Goal: Task Accomplishment & Management: Manage account settings

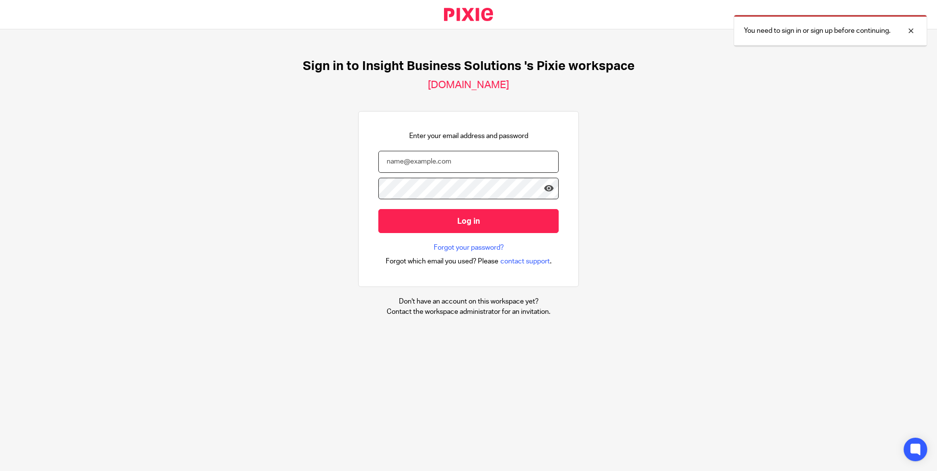
click at [401, 166] on input "email" at bounding box center [468, 162] width 180 height 22
type input "t"
type input "[PERSON_NAME][EMAIL_ADDRESS][DOMAIN_NAME]"
click at [378, 209] on input "Log in" at bounding box center [468, 221] width 180 height 24
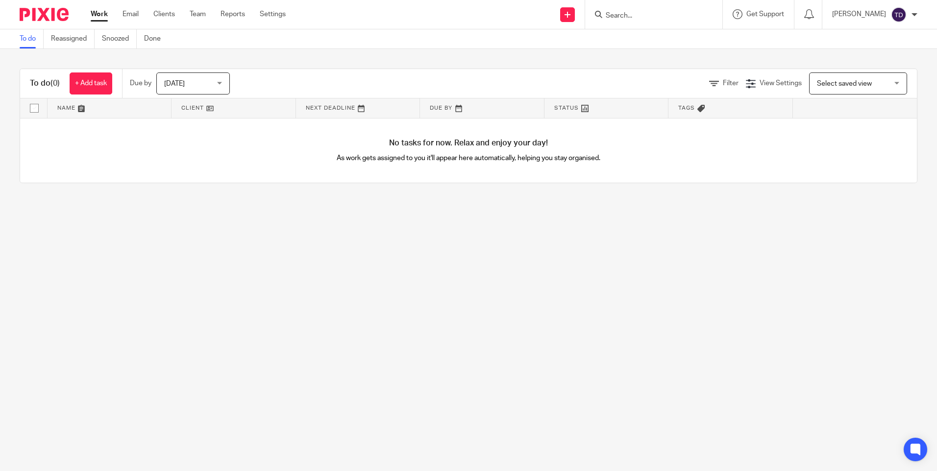
click at [638, 17] on input "Search" at bounding box center [649, 16] width 88 height 9
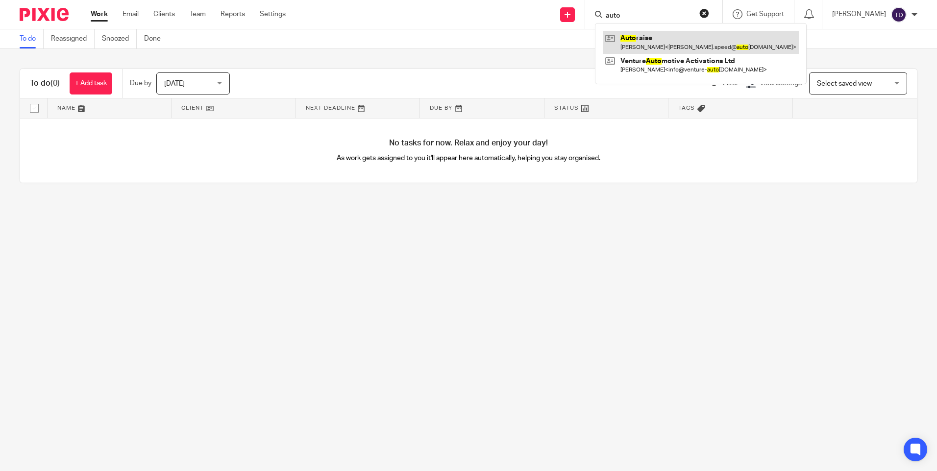
type input "auto"
click at [683, 42] on link at bounding box center [701, 42] width 196 height 23
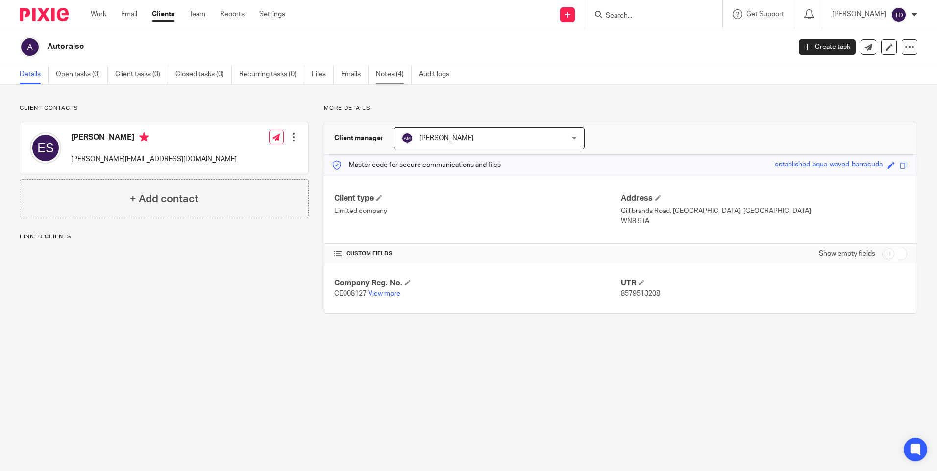
click at [387, 69] on link "Notes (4)" at bounding box center [394, 74] width 36 height 19
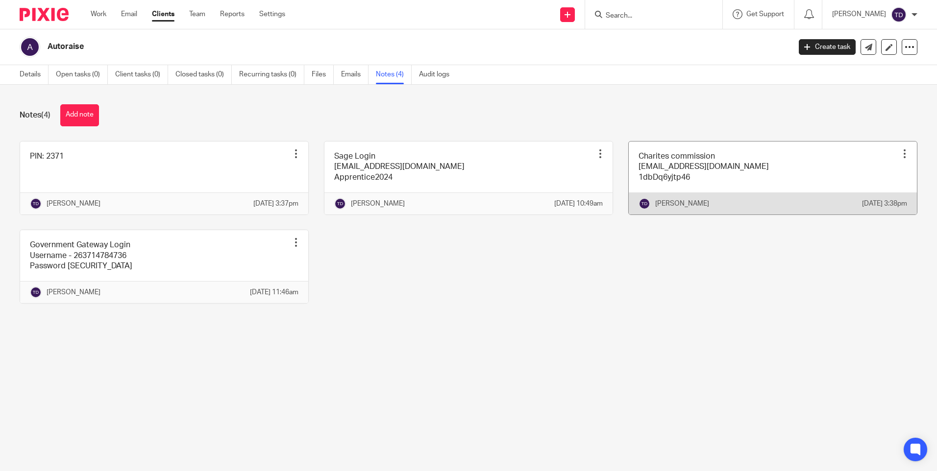
click at [899, 155] on div at bounding box center [904, 154] width 10 height 10
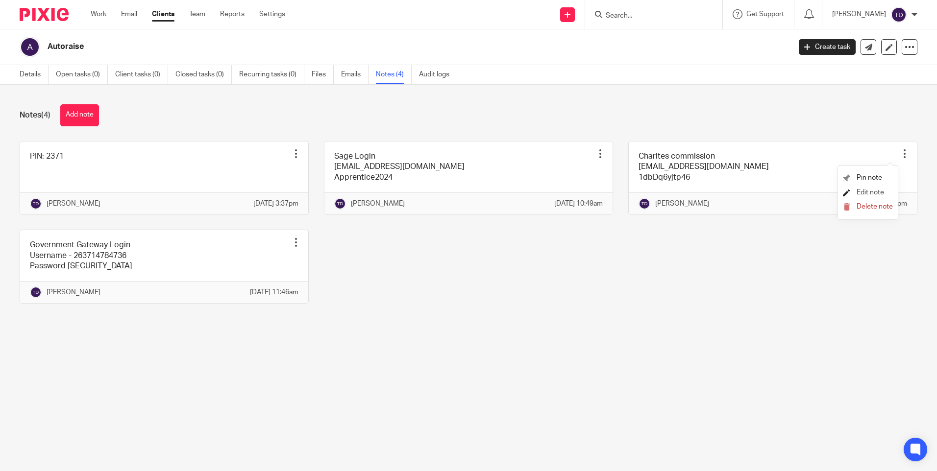
click at [863, 189] on span "Edit note" at bounding box center [869, 192] width 27 height 7
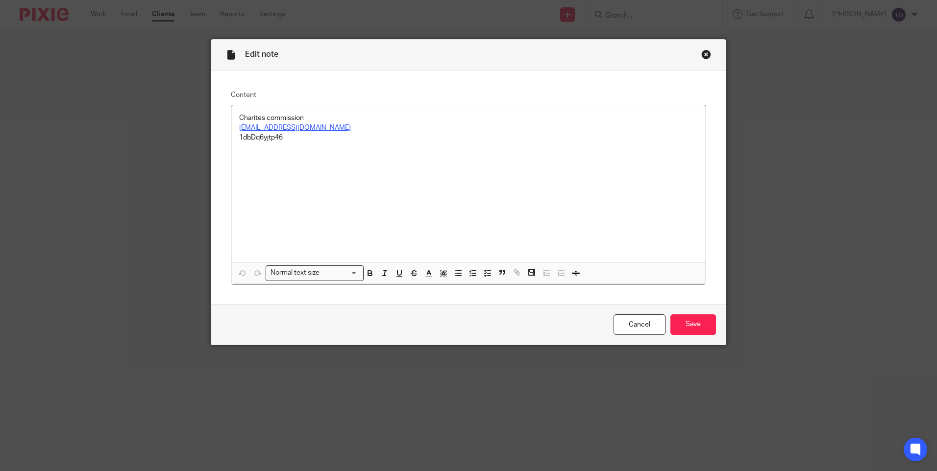
click at [357, 181] on div "Charites commission [EMAIL_ADDRESS][DOMAIN_NAME] 1dbDq6yjtp46" at bounding box center [468, 183] width 474 height 157
click at [266, 153] on div "Charites commission [EMAIL_ADDRESS][DOMAIN_NAME] 1dbDq6yjtp46" at bounding box center [468, 183] width 474 height 157
click at [245, 160] on div "Charites commission mholding@thevellagroup.co.uk 1dbDq6yjtp46" at bounding box center [468, 183] width 474 height 157
click at [241, 160] on p "Charaties Commission" at bounding box center [468, 158] width 459 height 10
click at [255, 171] on p at bounding box center [468, 168] width 459 height 10
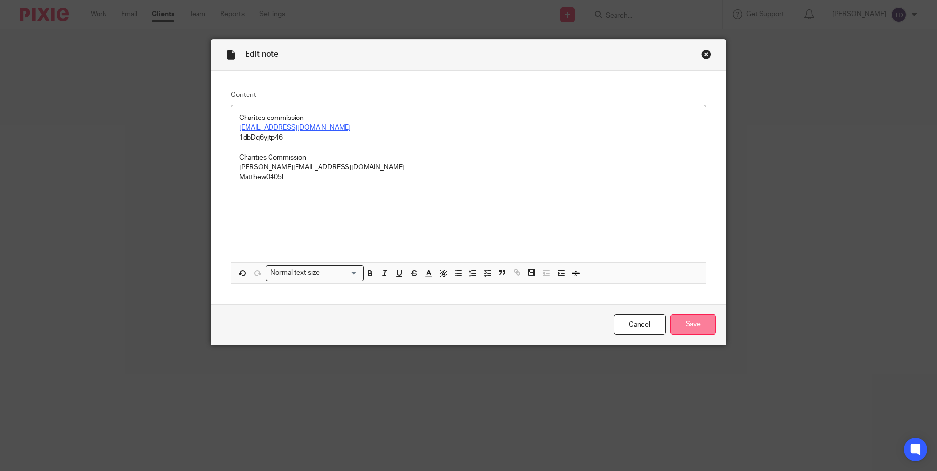
click at [691, 325] on input "Save" at bounding box center [693, 325] width 46 height 21
